Goal: Communication & Community: Answer question/provide support

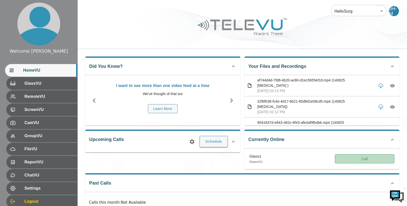
click at [360, 160] on button "Call" at bounding box center [364, 158] width 59 height 9
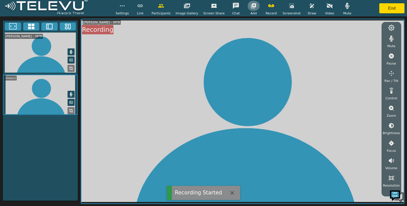
click at [252, 6] on icon "button" at bounding box center [253, 6] width 6 height 6
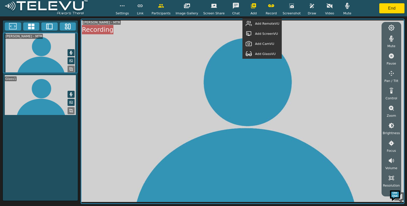
click at [272, 53] on span "Add GlassVU" at bounding box center [265, 53] width 21 height 5
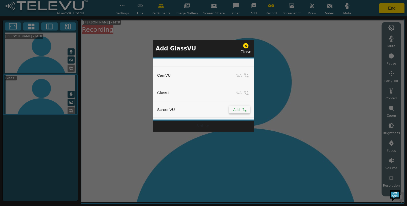
click at [242, 110] on icon "simple table" at bounding box center [244, 109] width 5 height 5
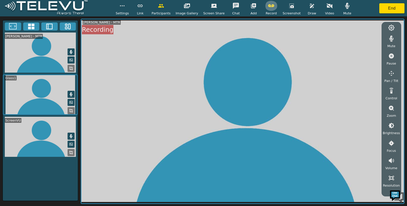
click at [270, 5] on icon "button" at bounding box center [271, 5] width 6 height 3
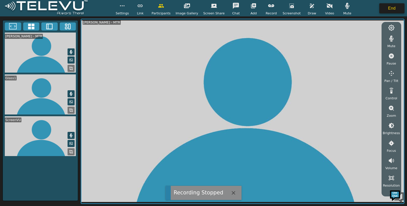
click at [397, 6] on button "End" at bounding box center [391, 8] width 25 height 10
